Goal: Task Accomplishment & Management: Use online tool/utility

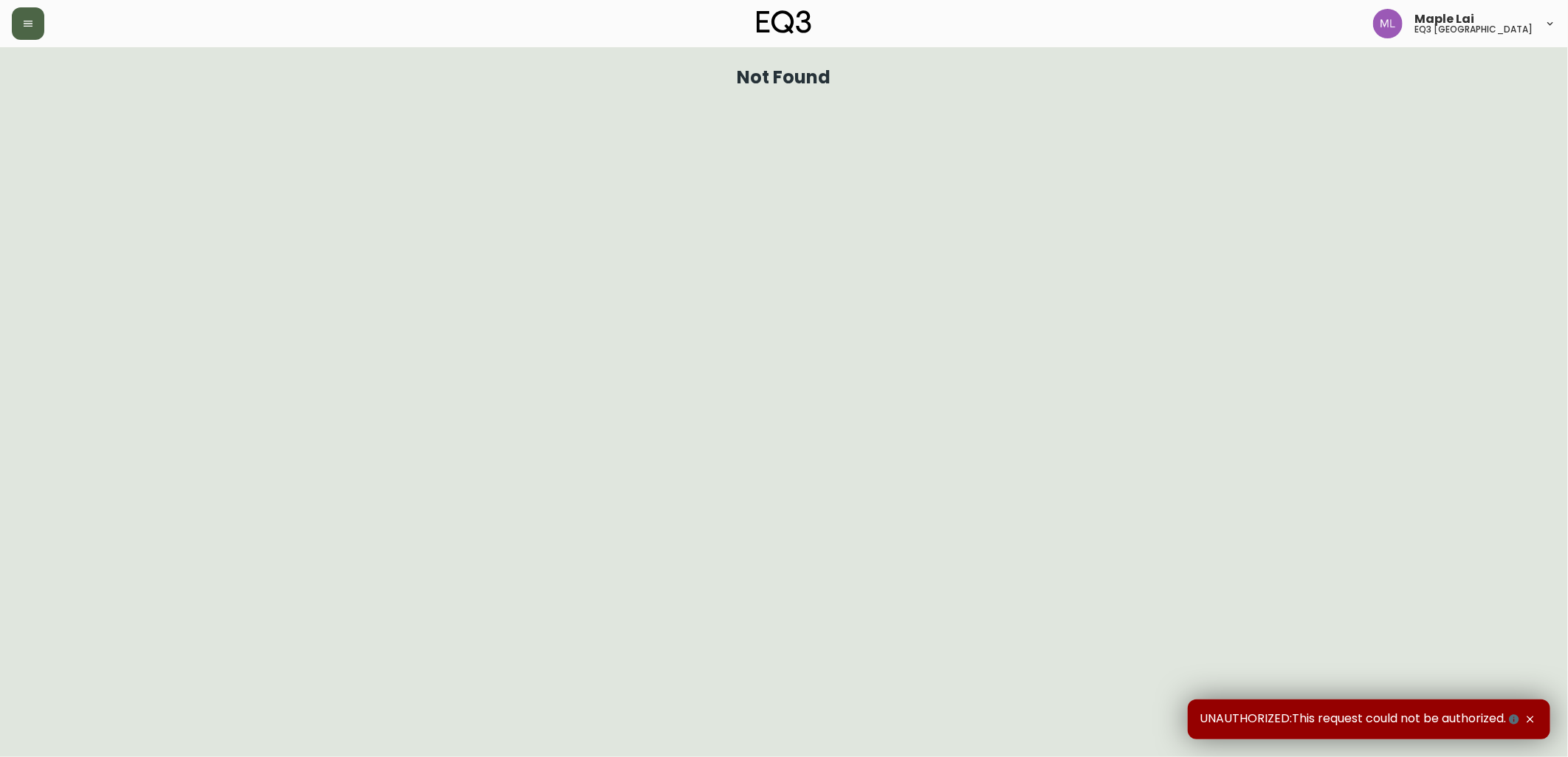
click at [37, 40] on div "Maple Lai eq3 [GEOGRAPHIC_DATA]" at bounding box center [784, 23] width 1544 height 48
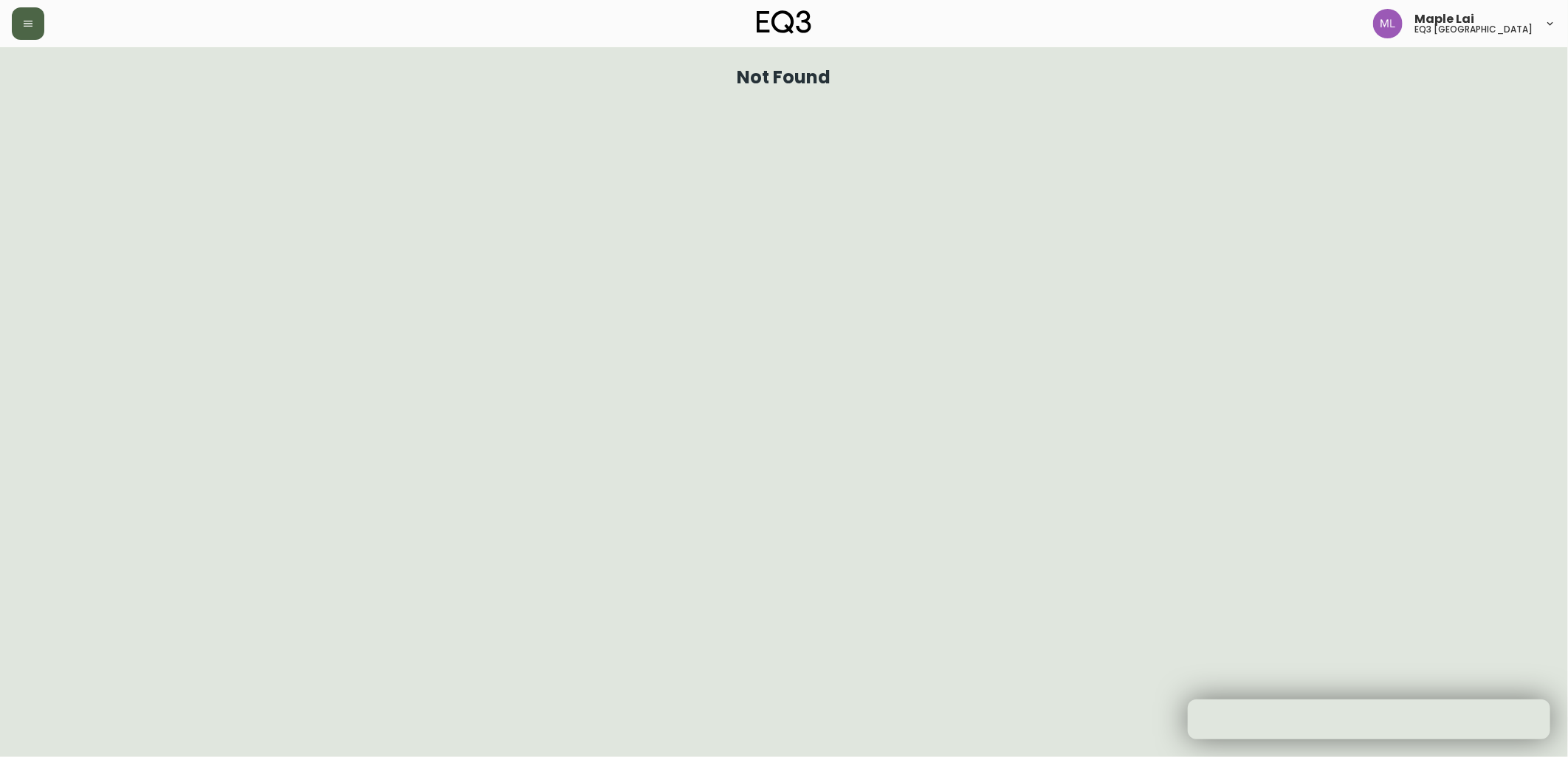
click at [34, 33] on button "button" at bounding box center [29, 24] width 33 height 33
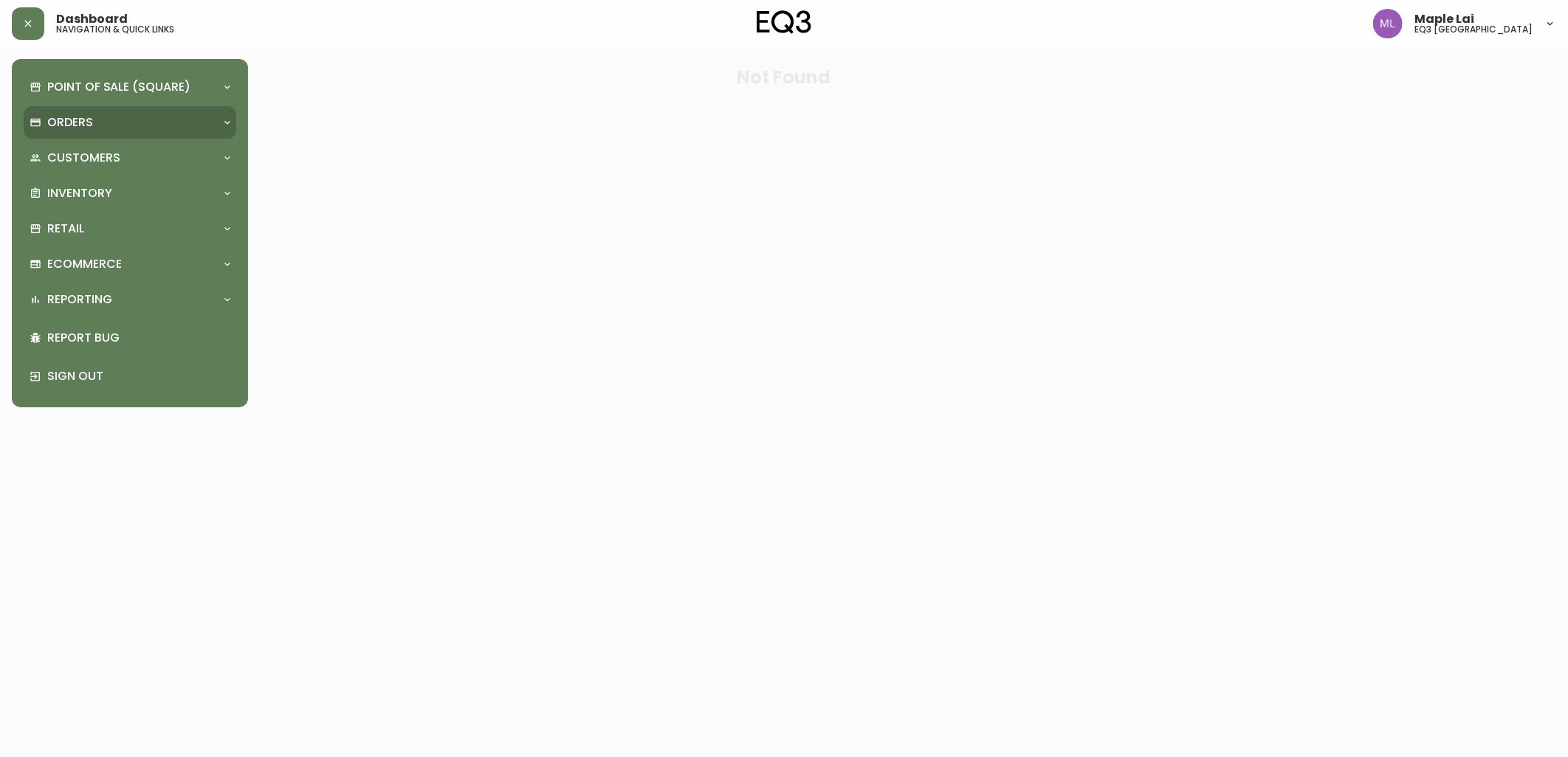
click at [168, 133] on div "Orders" at bounding box center [130, 123] width 213 height 33
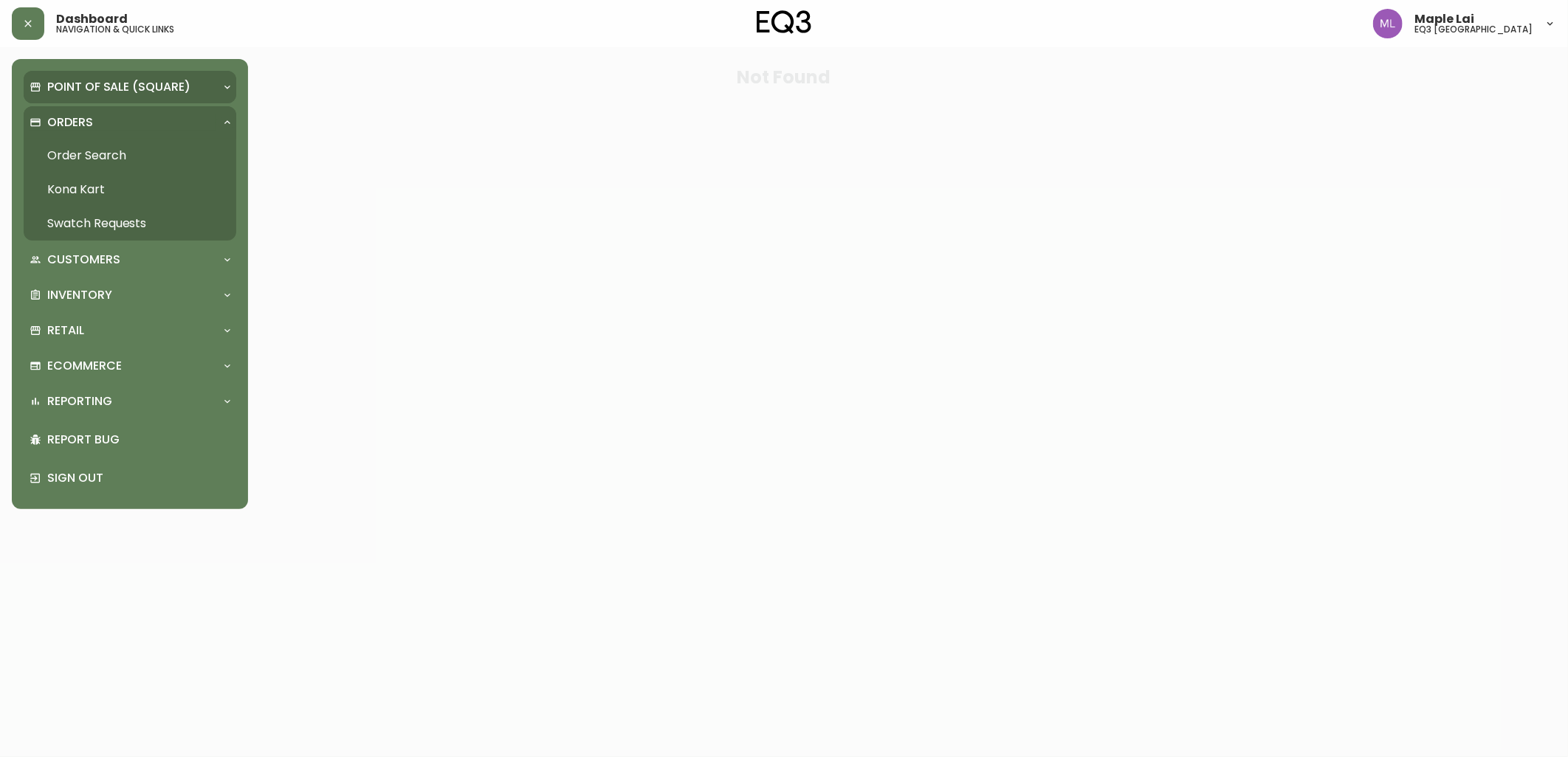
click at [163, 98] on div "Point of Sale (Square)" at bounding box center [130, 87] width 213 height 33
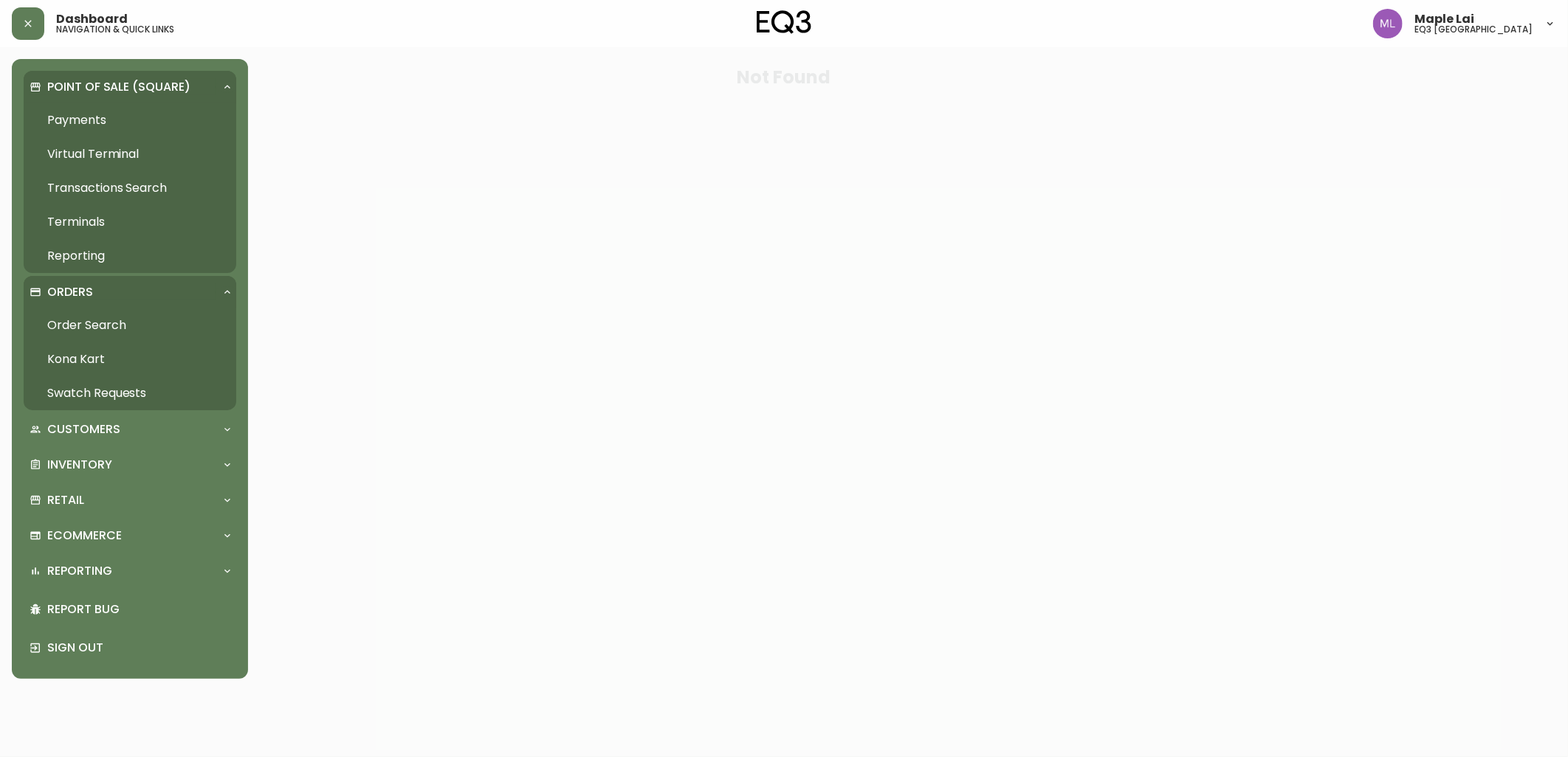
drag, startPoint x: 103, startPoint y: 83, endPoint x: 112, endPoint y: 94, distance: 14.2
click at [104, 83] on p "Point of Sale (Square)" at bounding box center [119, 87] width 143 height 16
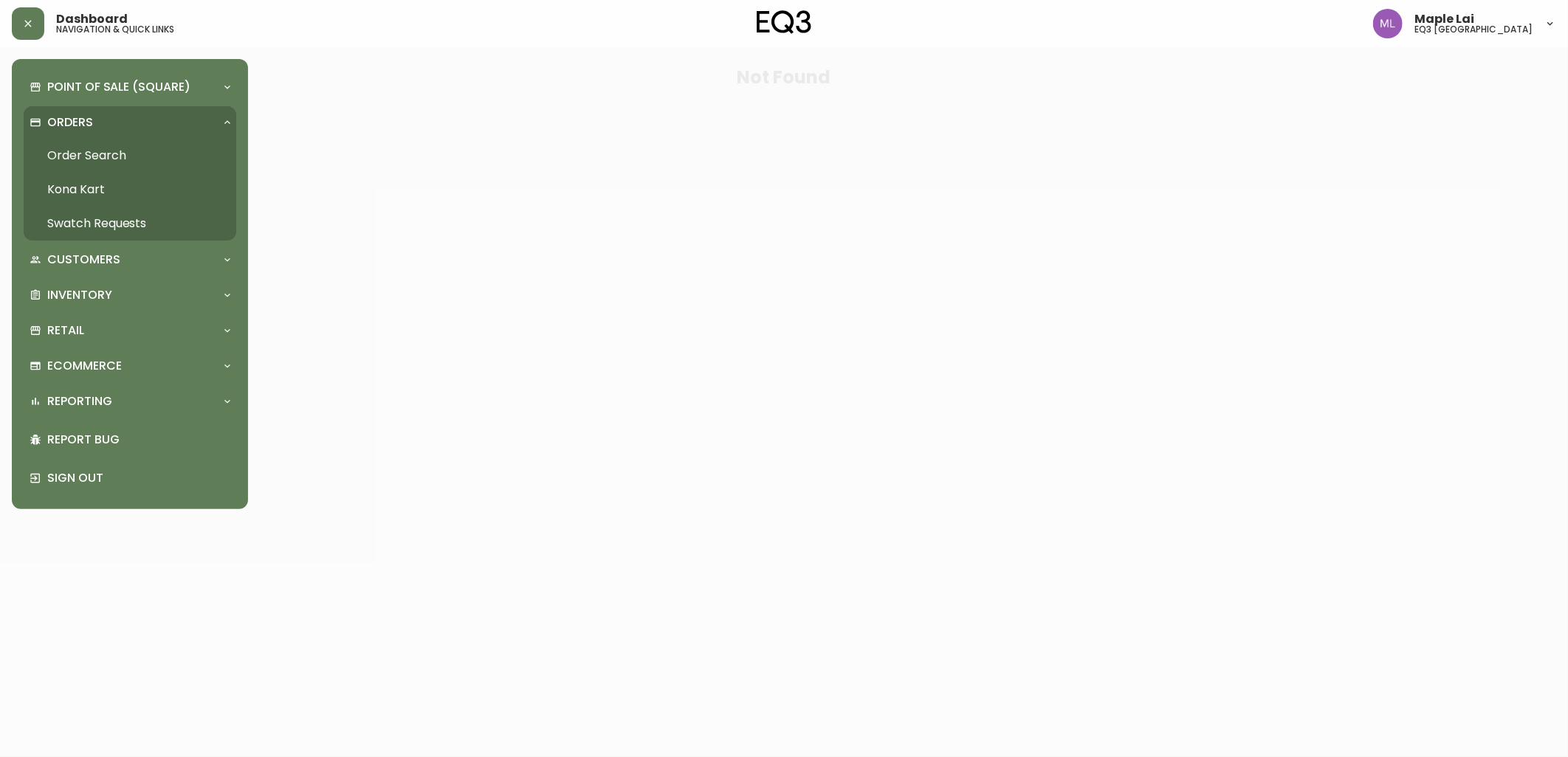
click at [124, 123] on div "Orders" at bounding box center [122, 122] width 186 height 16
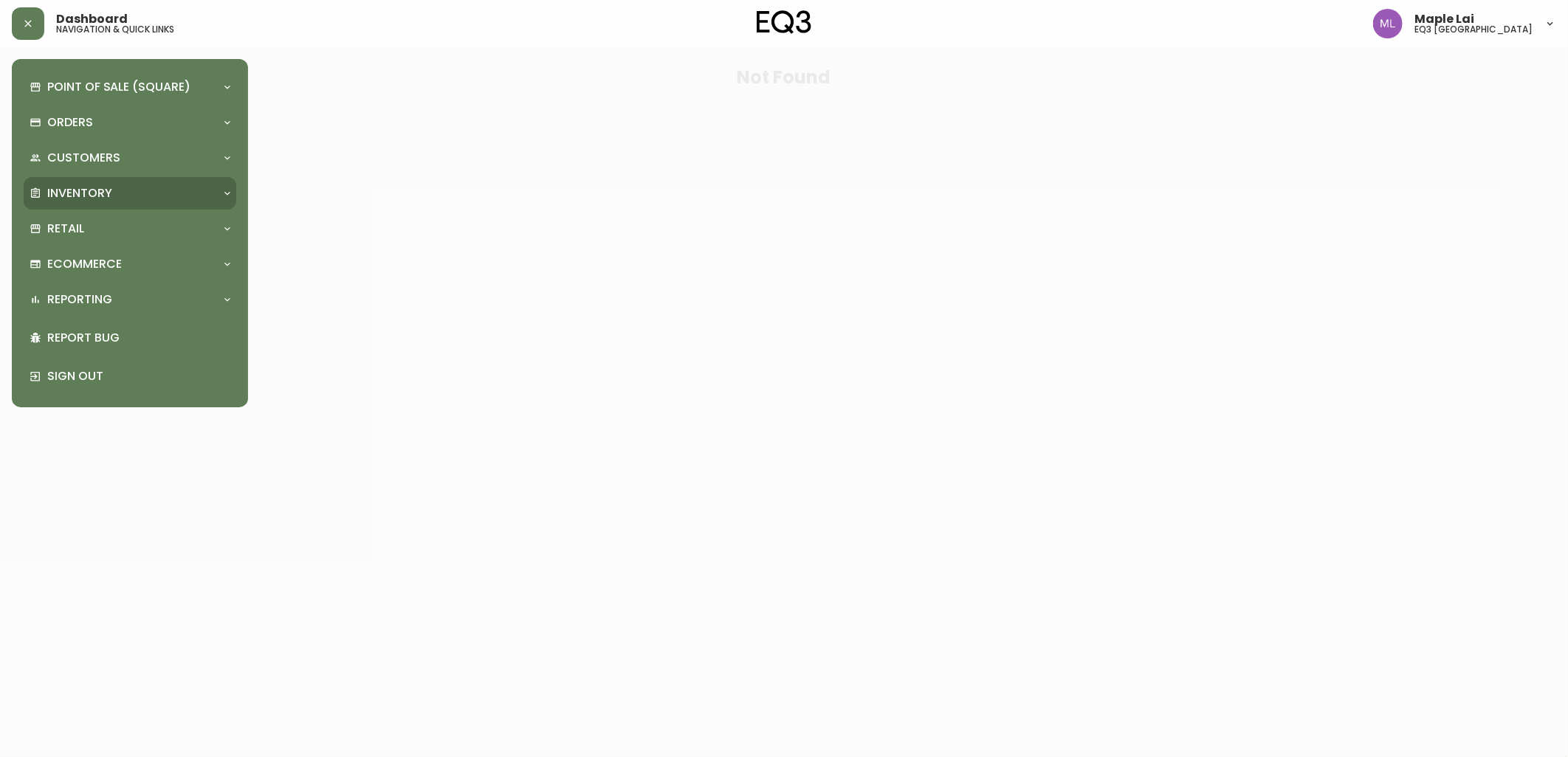
click at [135, 186] on div "Inventory" at bounding box center [122, 193] width 186 height 16
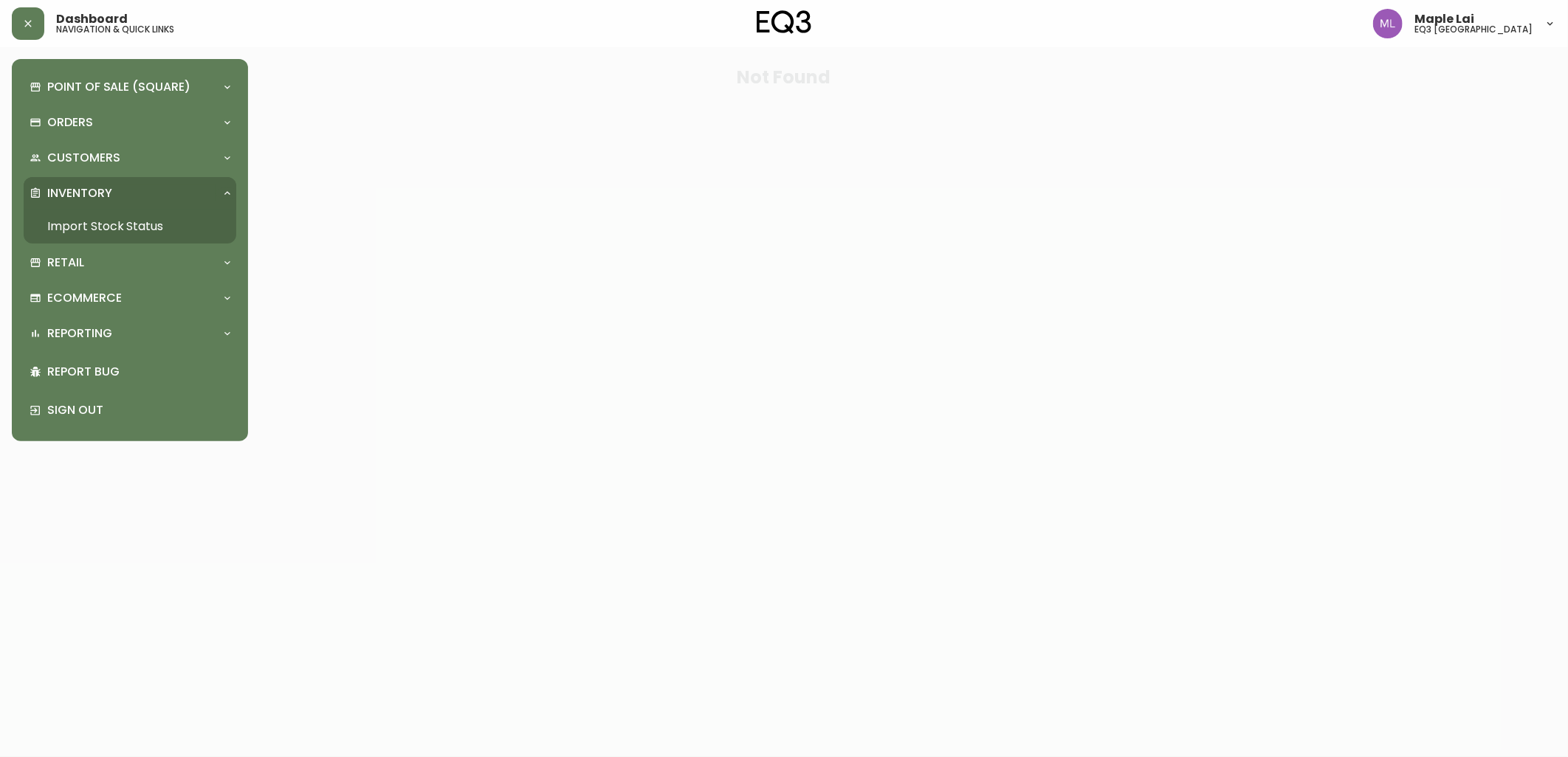
drag, startPoint x: 146, startPoint y: 239, endPoint x: 145, endPoint y: 232, distance: 7.1
click at [146, 238] on link "Import Stock Status" at bounding box center [130, 226] width 213 height 34
